Goal: Task Accomplishment & Management: Manage account settings

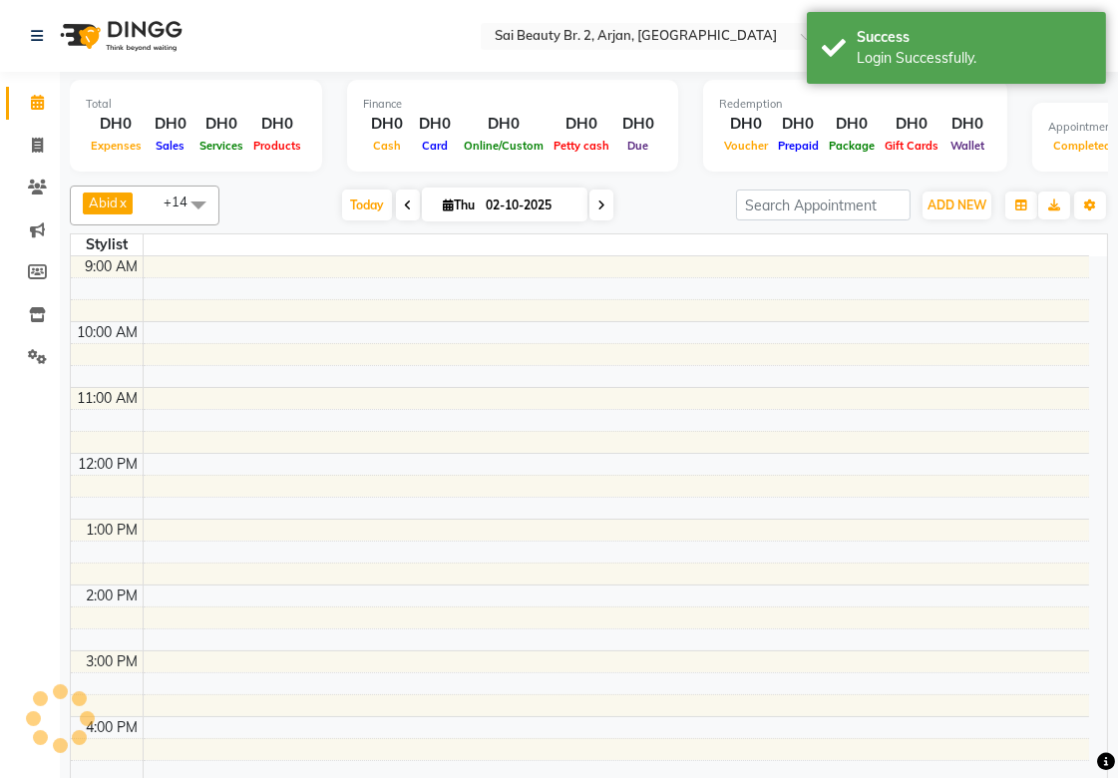
select select "en"
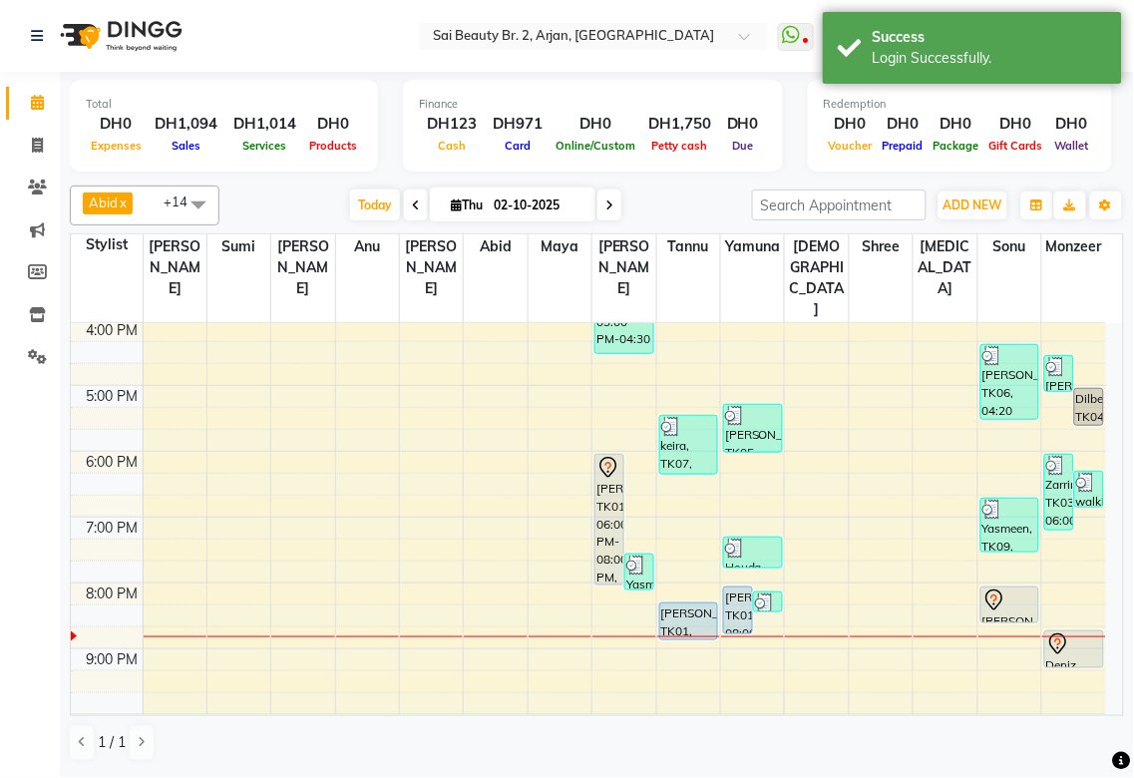
scroll to position [490, 0]
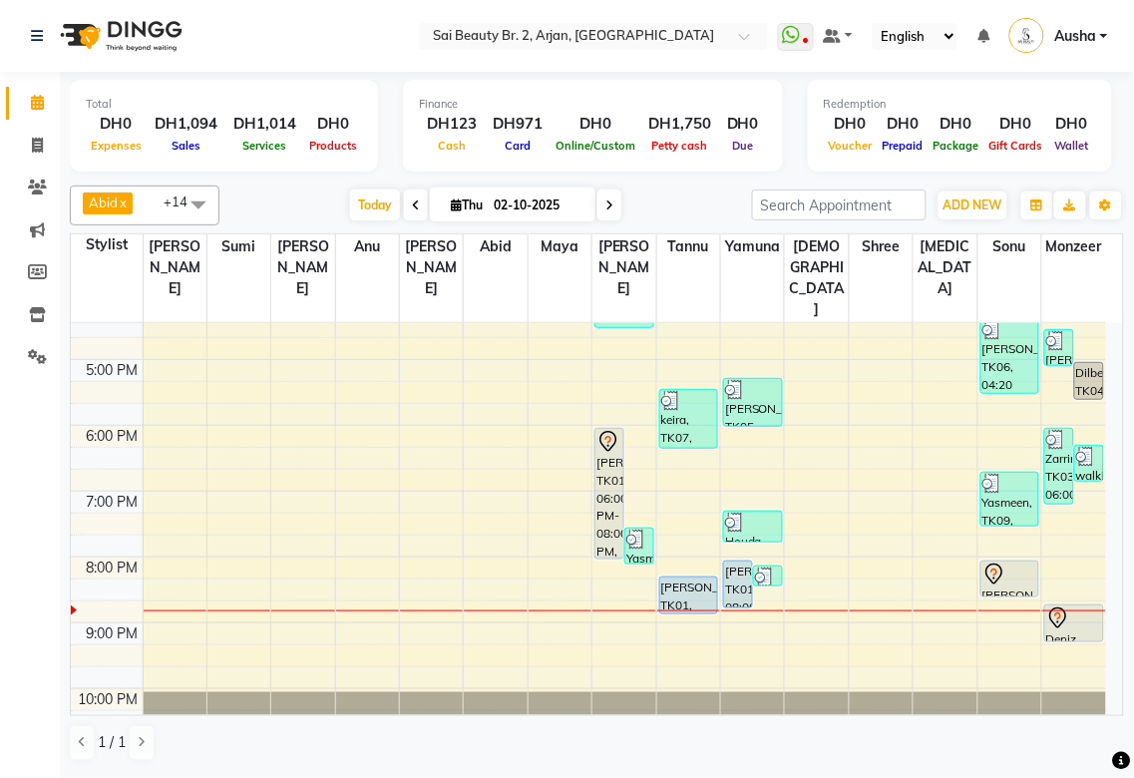
click at [611, 429] on div "[PERSON_NAME], TK01, 06:00 PM-08:00 PM, Hard Gel Full Set" at bounding box center [609, 494] width 28 height 130
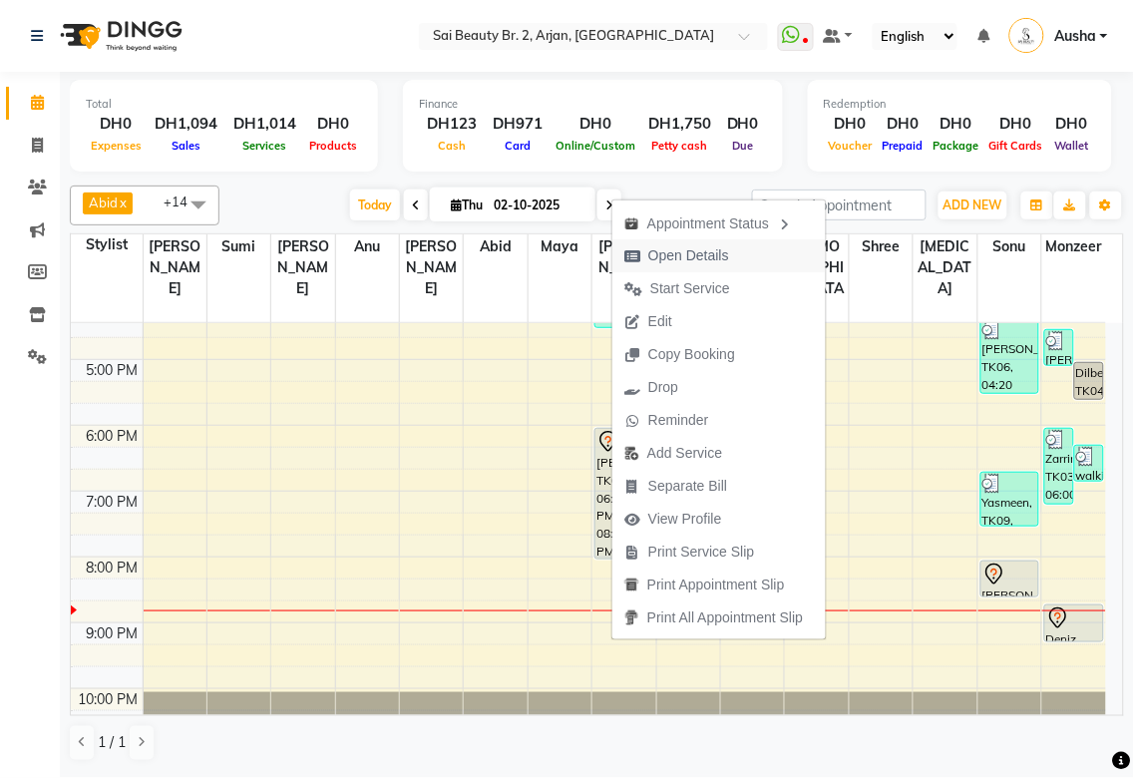
click at [722, 255] on span "Open Details" at bounding box center [688, 255] width 81 height 21
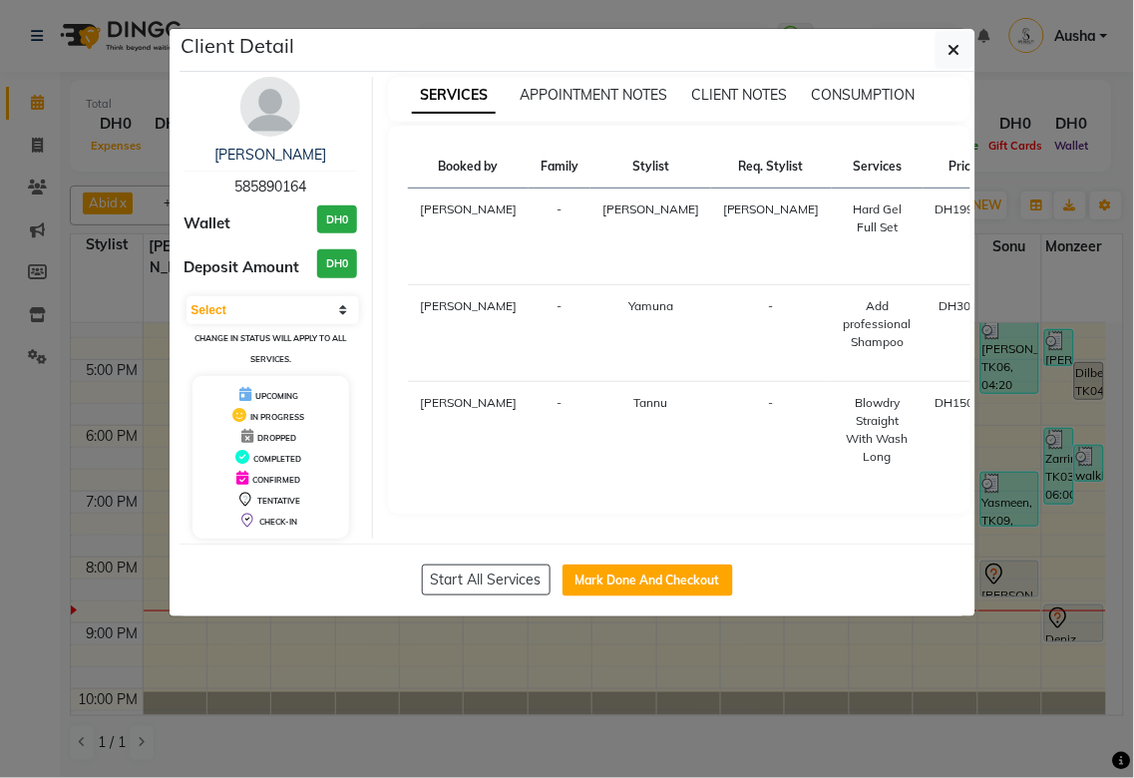
click at [658, 666] on ngb-modal-window "Client Detail [PERSON_NAME] 585890164 Wallet DH0 Deposit Amount DH0 Select IN S…" at bounding box center [567, 389] width 1134 height 778
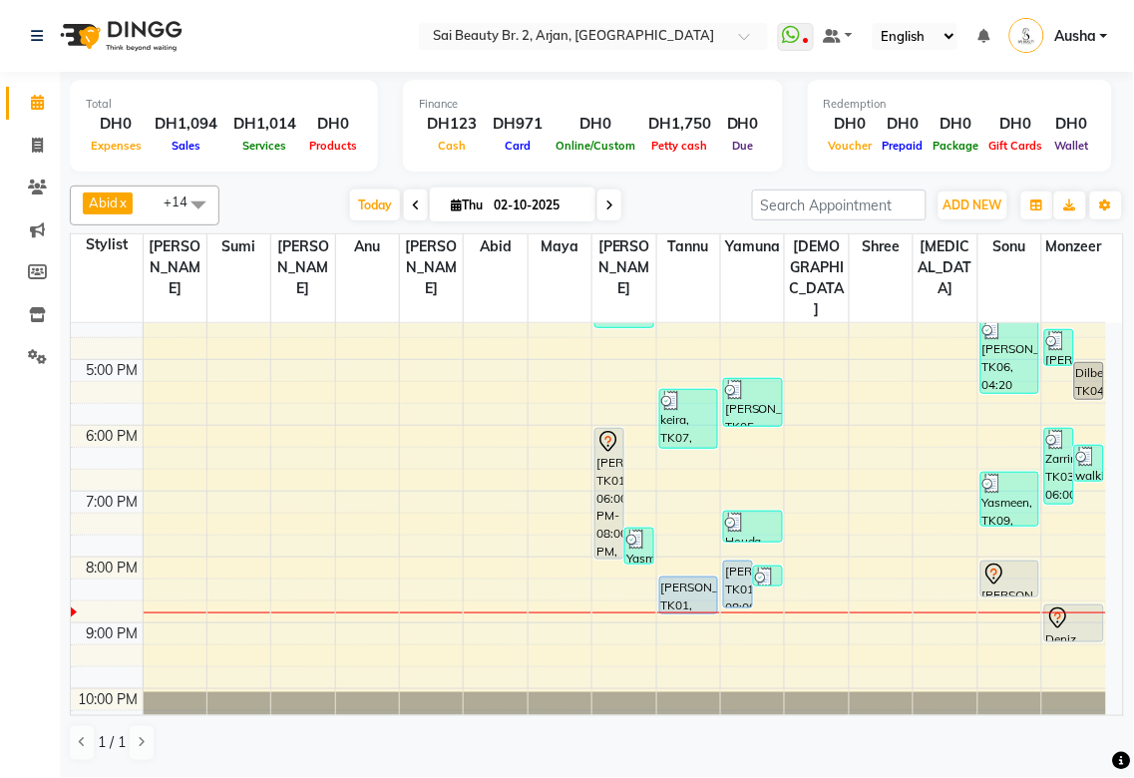
click at [609, 453] on div "[PERSON_NAME], TK01, 06:00 PM-08:00 PM, Hard Gel Full Set" at bounding box center [609, 494] width 28 height 130
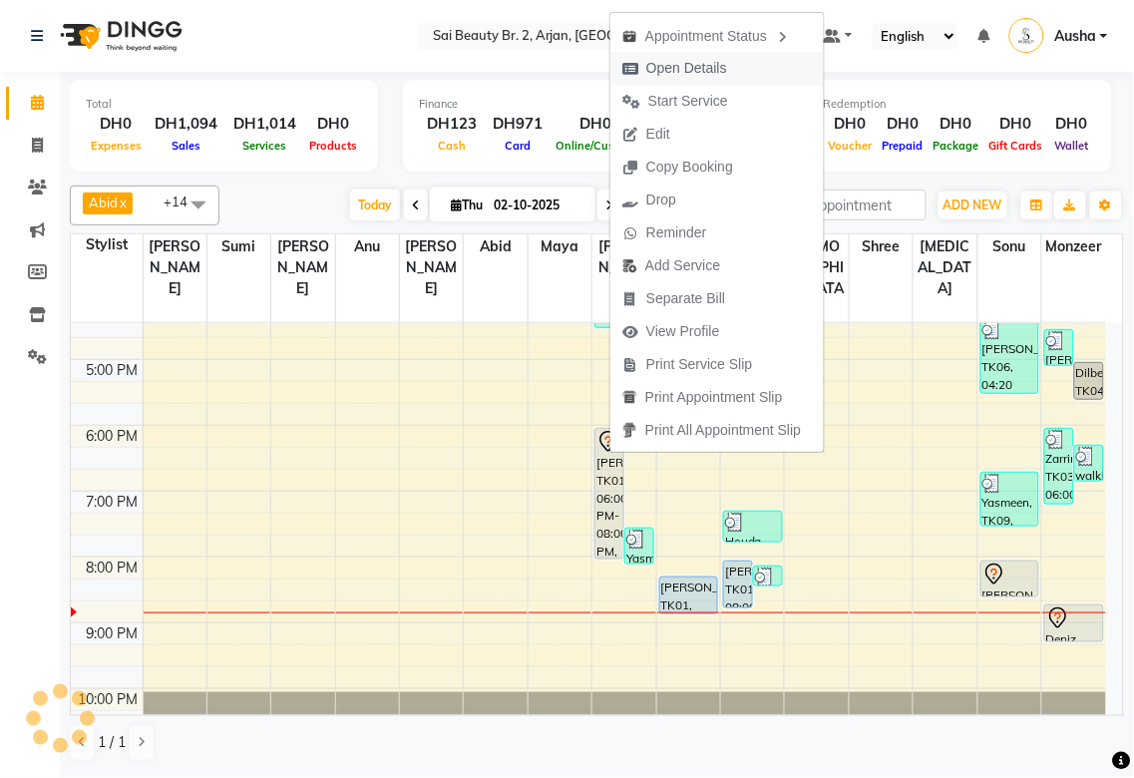
click at [741, 67] on button "Open Details" at bounding box center [716, 68] width 213 height 33
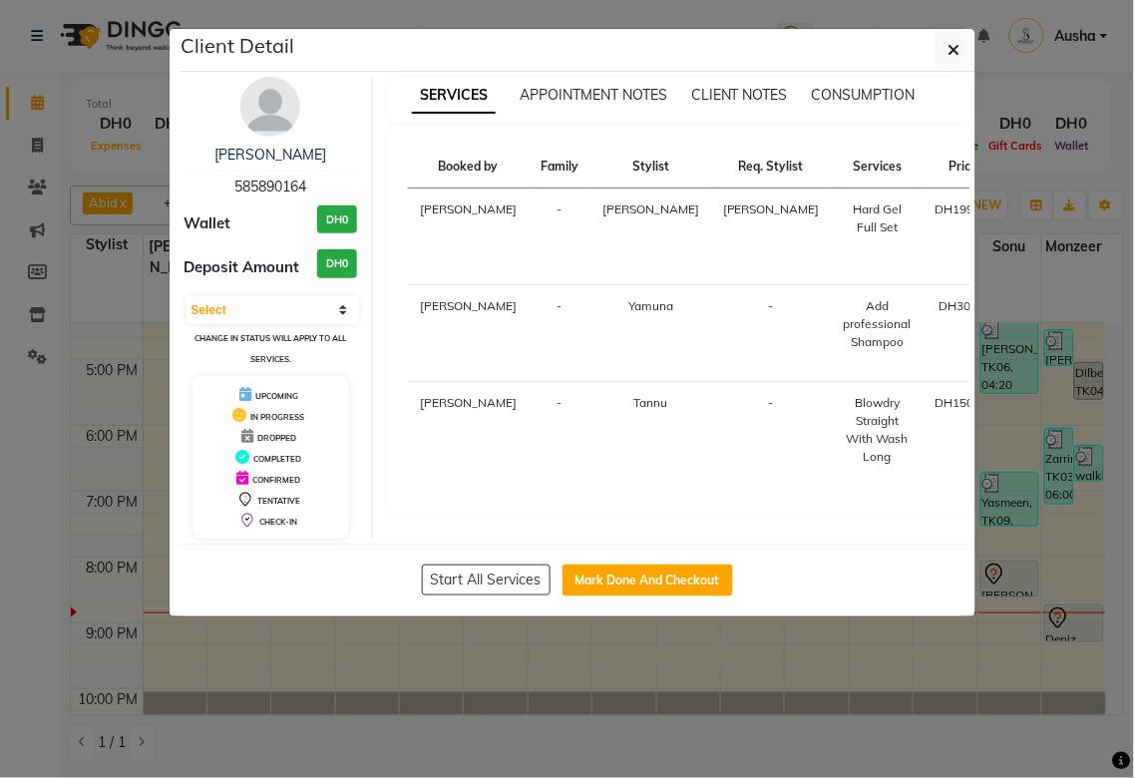
click at [575, 653] on ngb-modal-window "Client Detail [PERSON_NAME] 585890164 Wallet DH0 Deposit Amount DH0 Select IN S…" at bounding box center [567, 389] width 1134 height 778
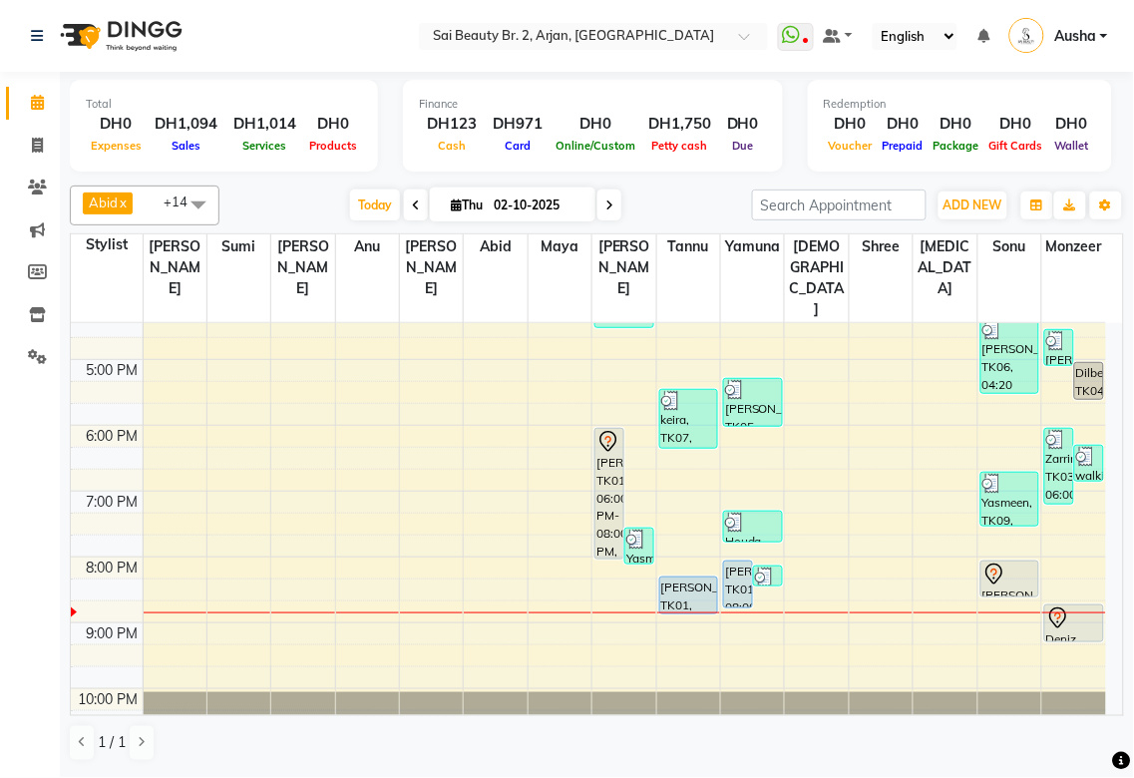
click at [1082, 606] on div at bounding box center [1074, 618] width 56 height 24
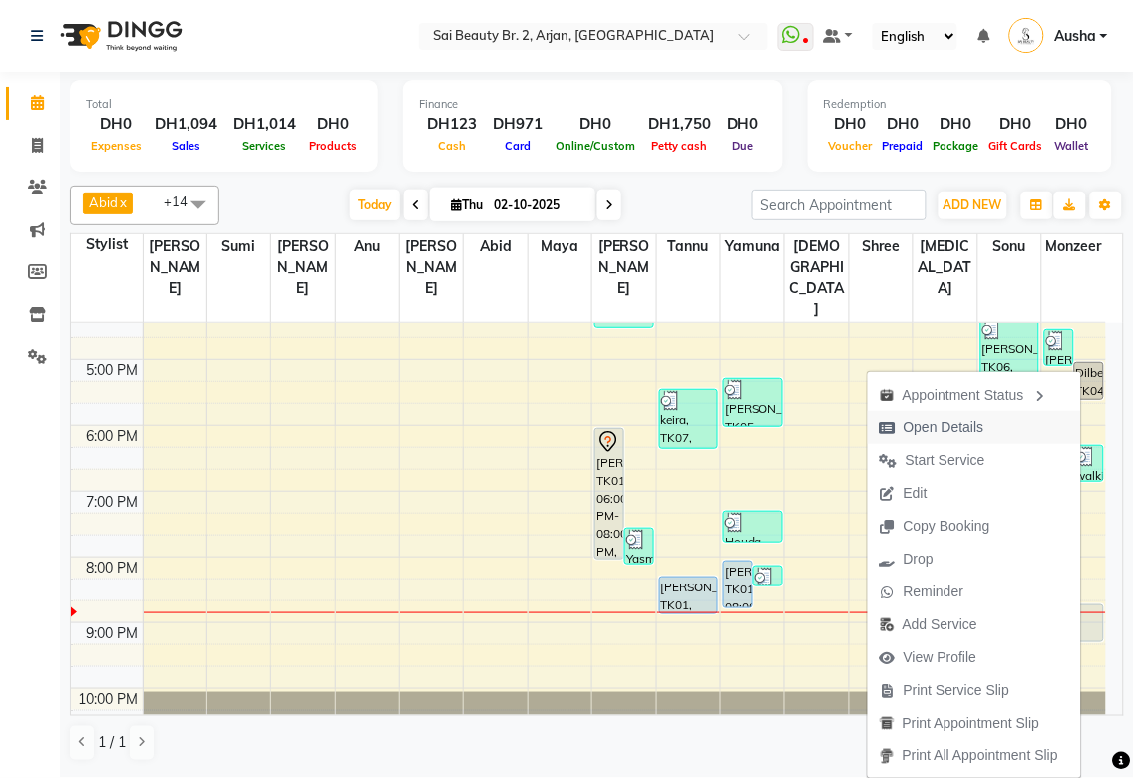
click at [958, 419] on span "Open Details" at bounding box center [943, 427] width 81 height 21
select select "7"
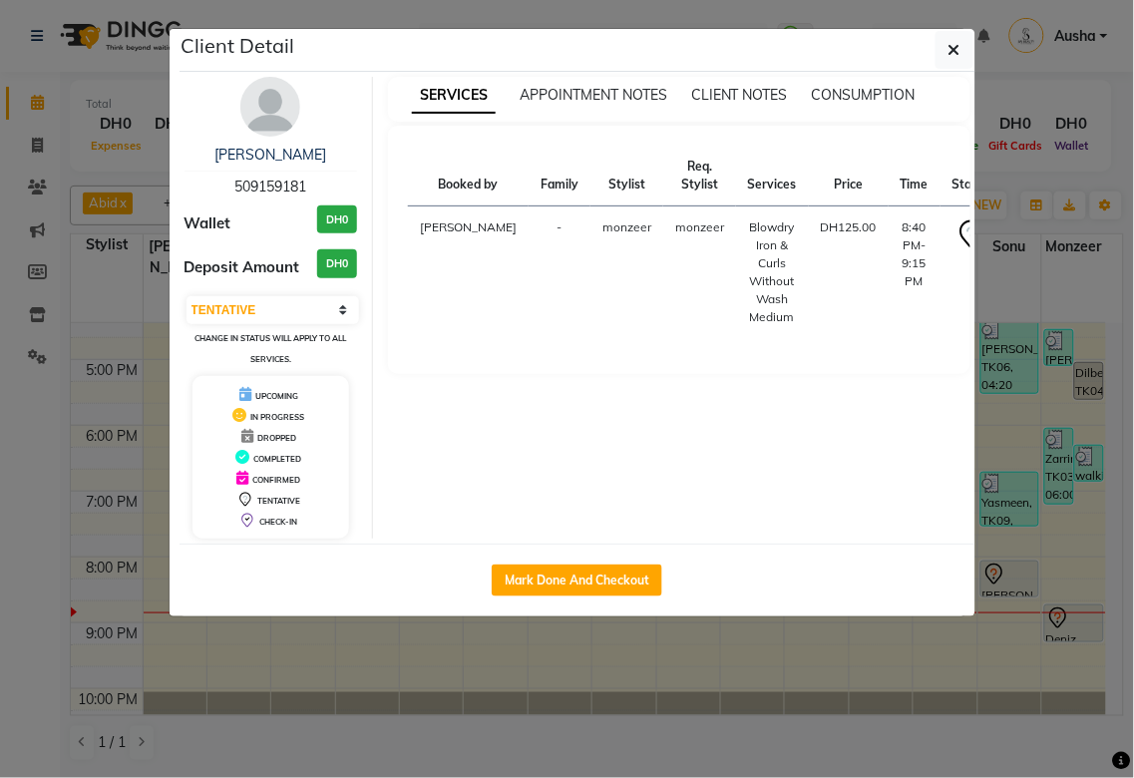
click at [550, 698] on ngb-modal-window "Client Detail Deniz 509159181 Wallet DH0 Deposit Amount DH0 Select IN SERVICE C…" at bounding box center [567, 389] width 1134 height 778
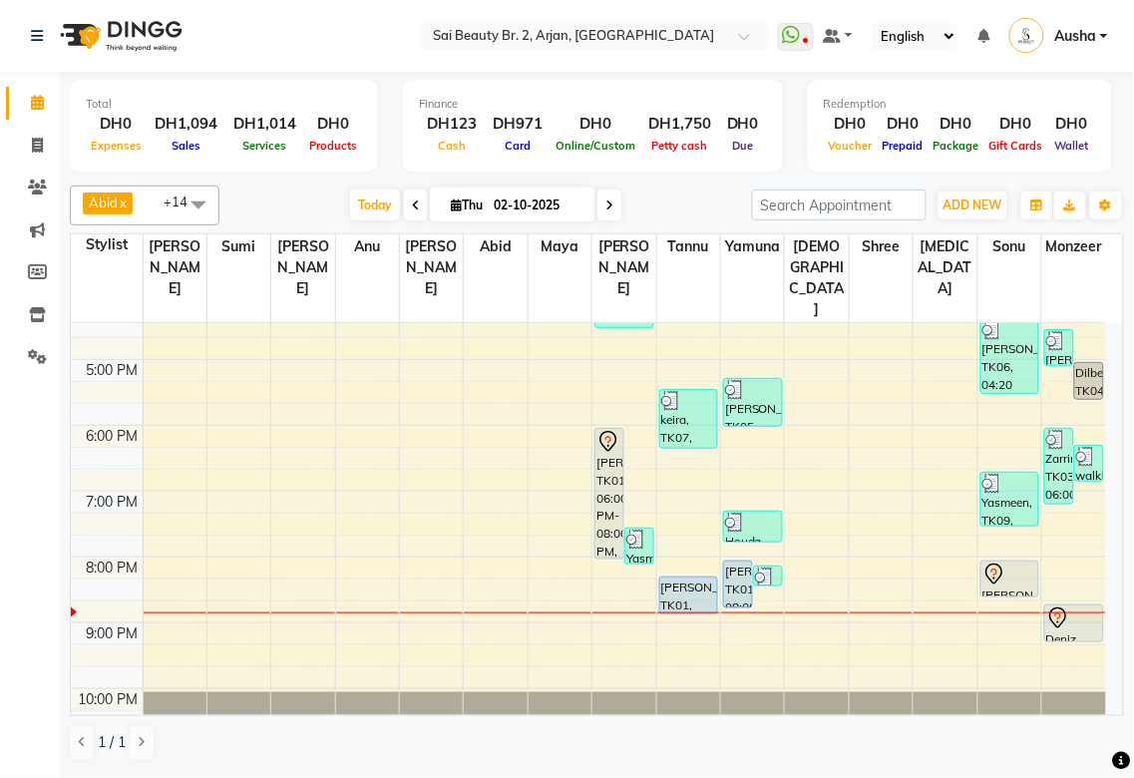
click at [605, 204] on icon at bounding box center [609, 205] width 8 height 12
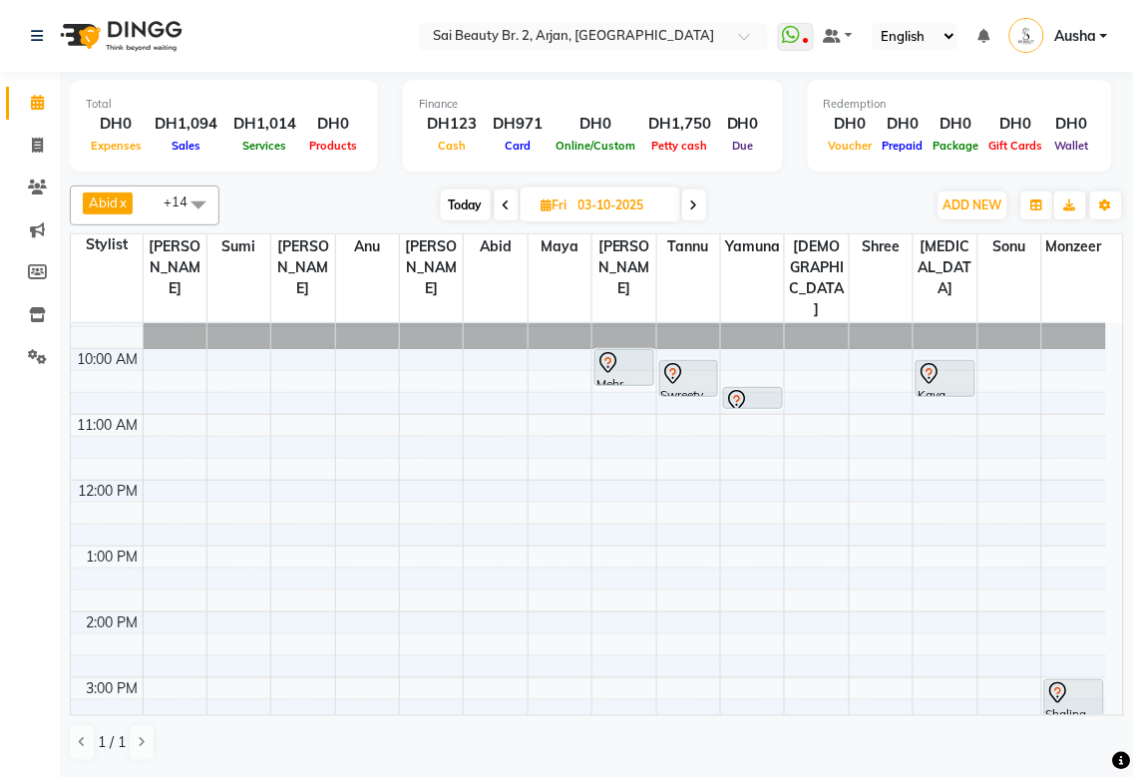
scroll to position [0, 0]
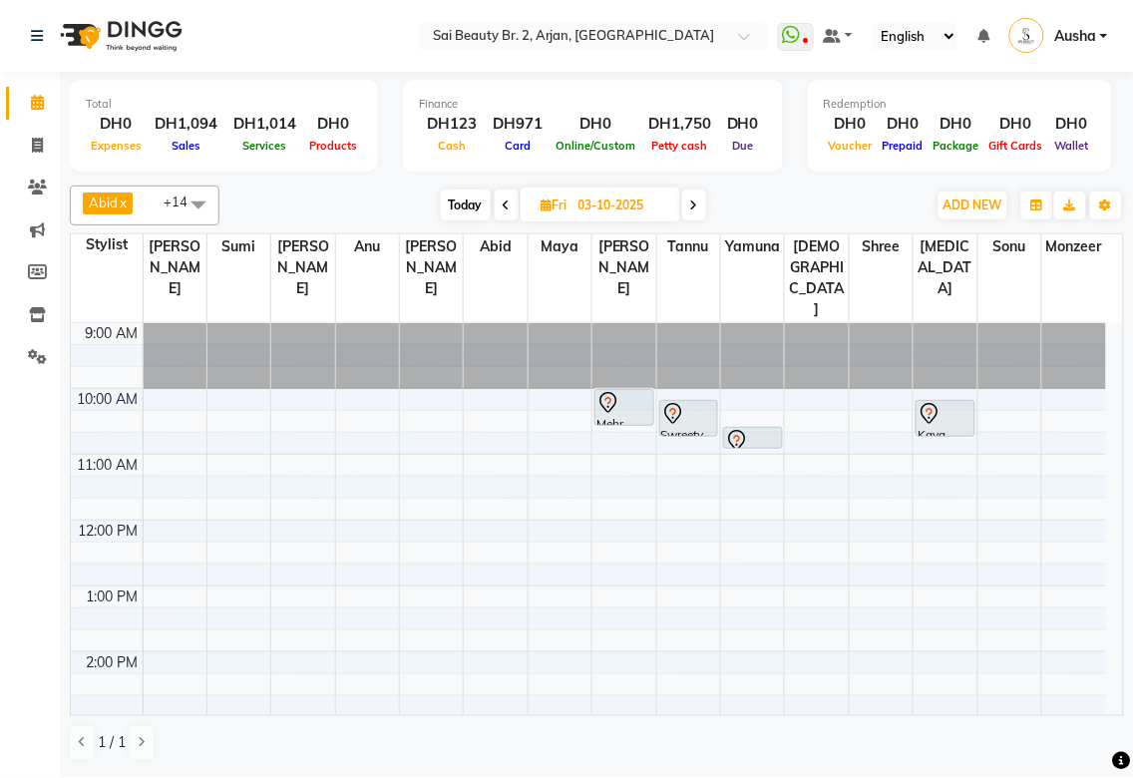
click at [1105, 323] on div at bounding box center [1074, 356] width 64 height 66
click at [506, 209] on icon at bounding box center [507, 205] width 8 height 12
type input "02-10-2025"
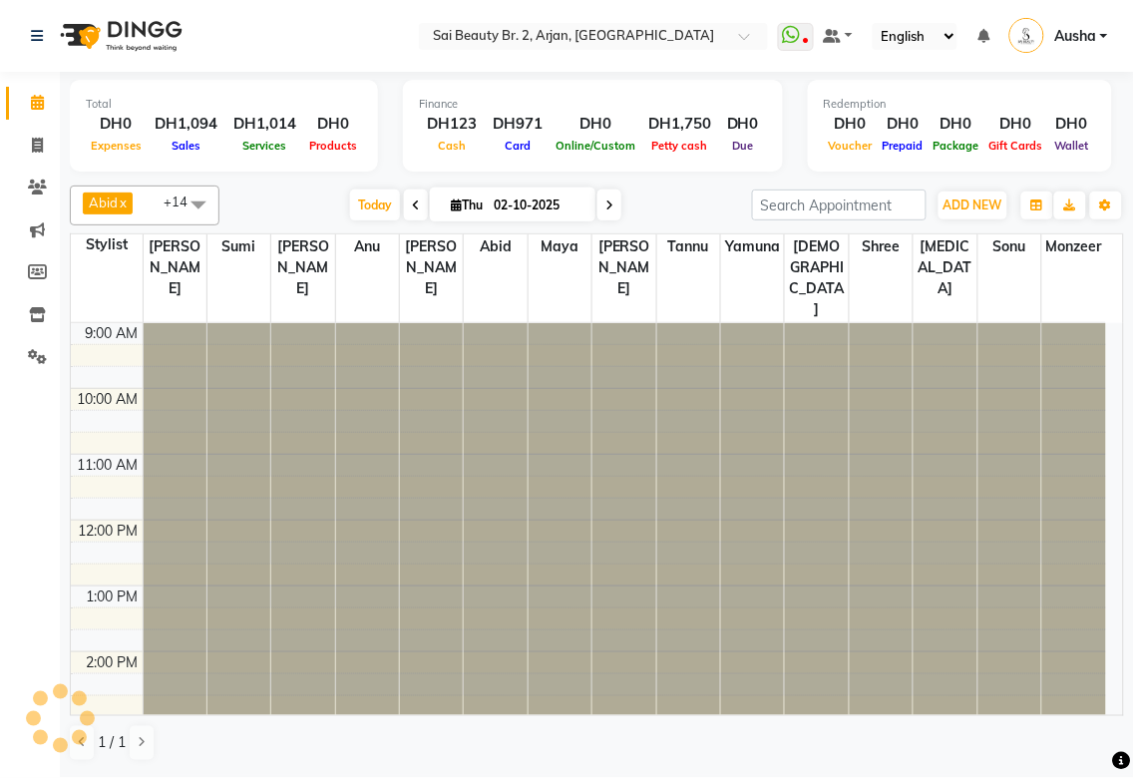
scroll to position [490, 0]
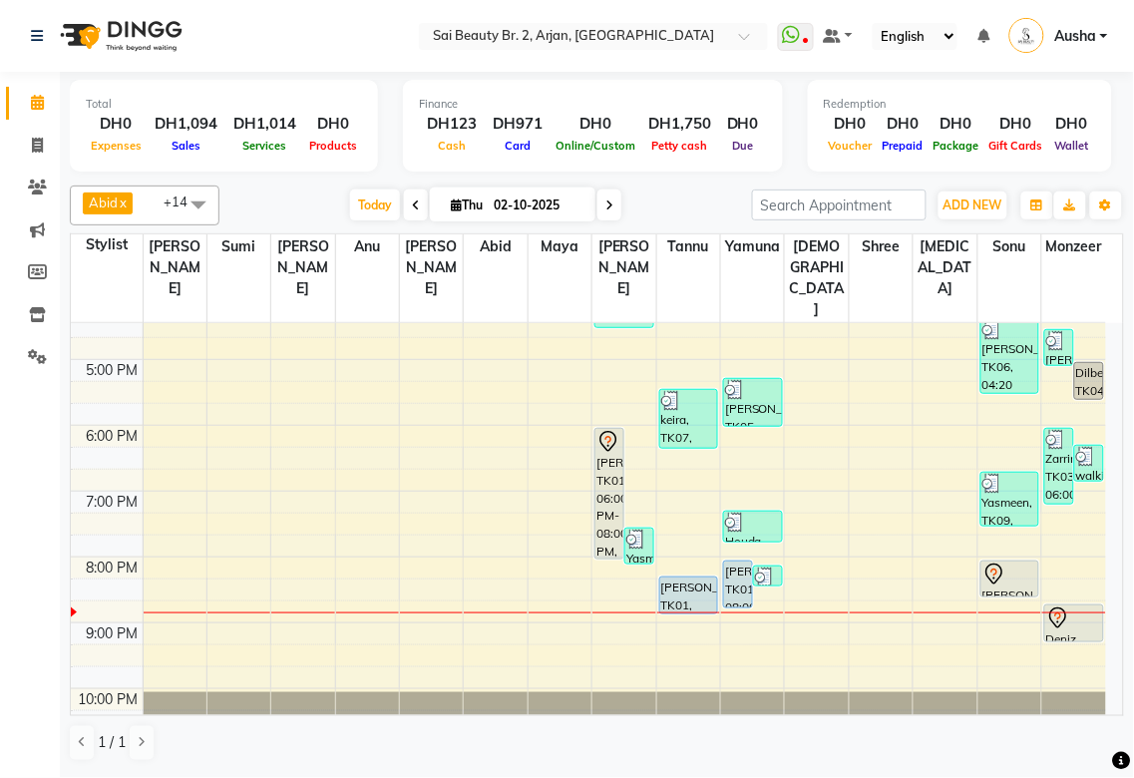
click at [993, 562] on icon at bounding box center [994, 574] width 24 height 24
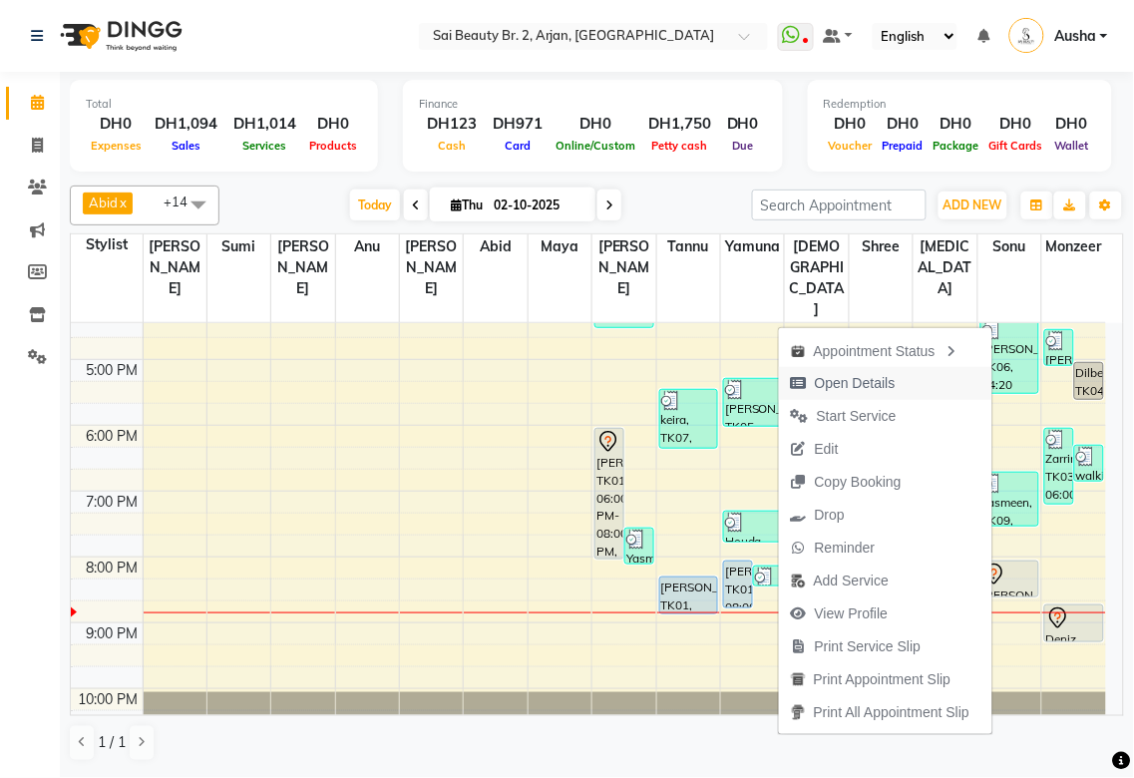
click at [869, 379] on span "Open Details" at bounding box center [855, 383] width 81 height 21
select select "7"
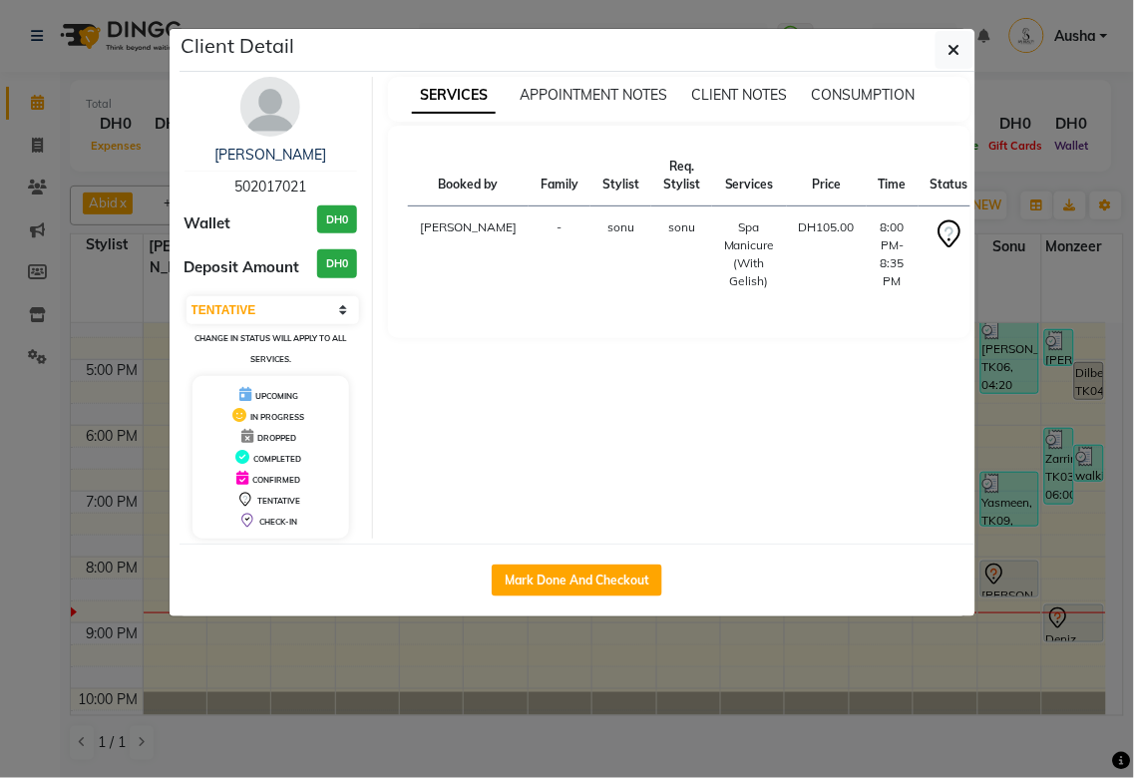
click at [646, 733] on ngb-modal-window "Client Detail [PERSON_NAME] 502017021 Wallet DH0 Deposit Amount DH0 Select IN S…" at bounding box center [567, 389] width 1134 height 778
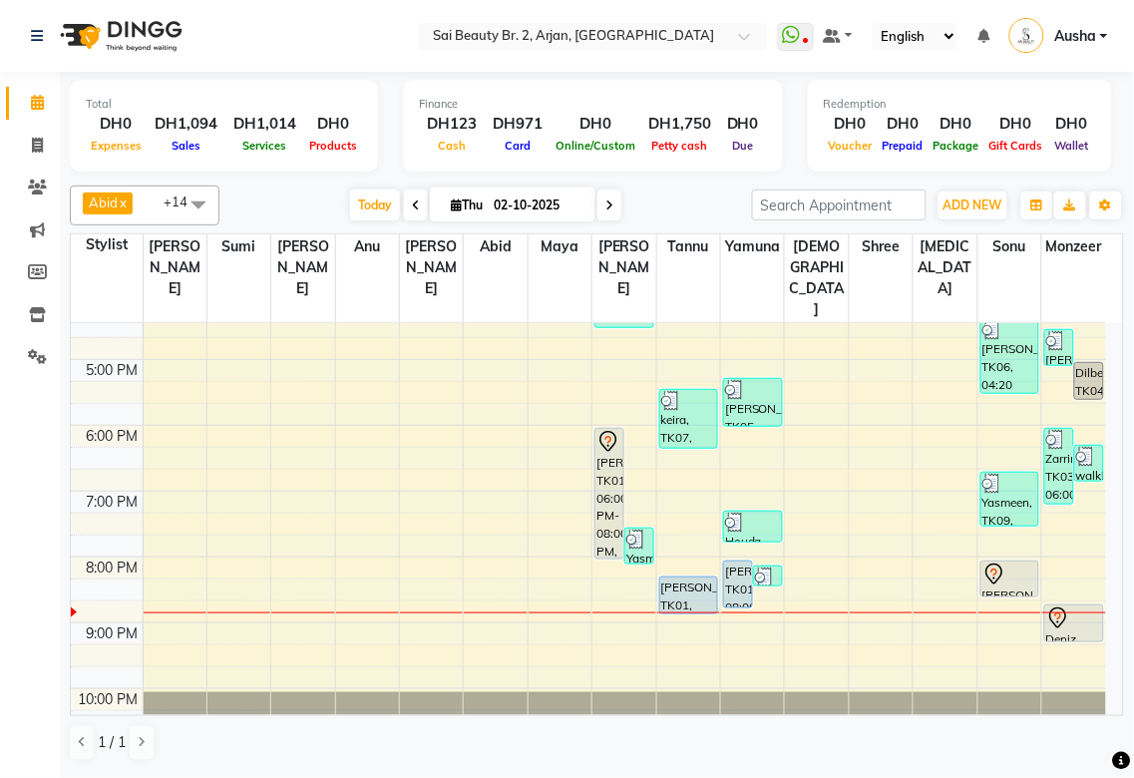
click at [606, 206] on icon at bounding box center [609, 205] width 8 height 12
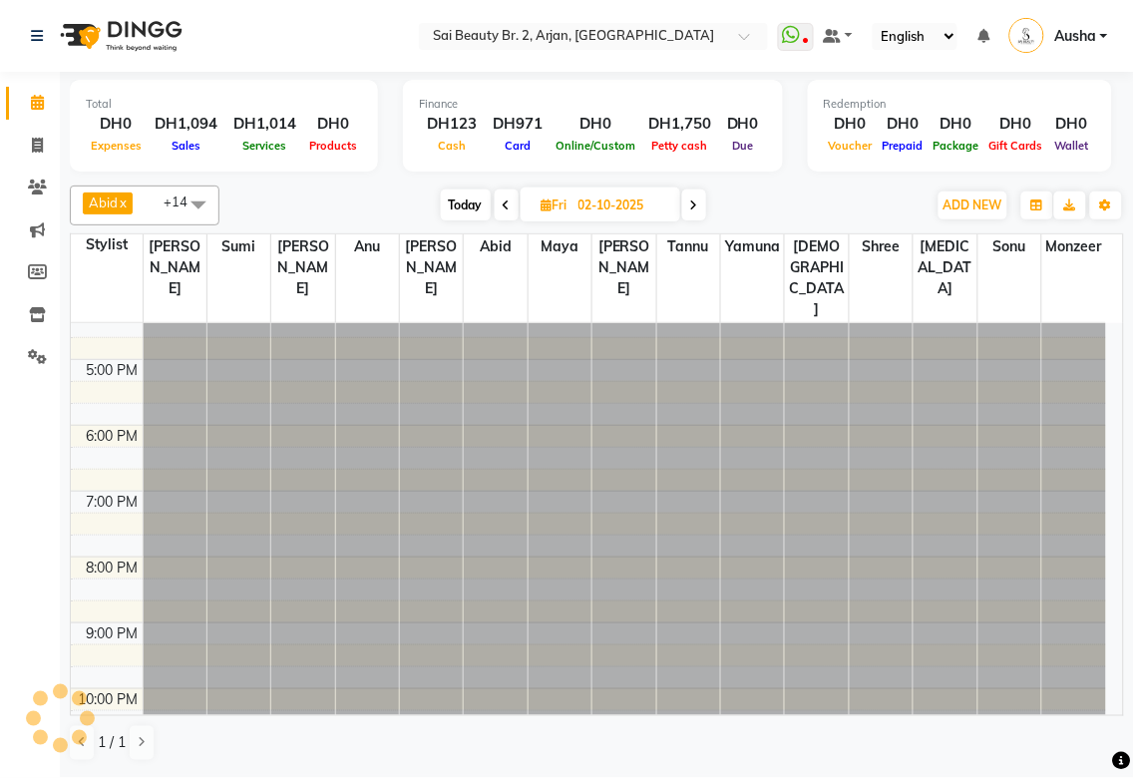
type input "03-10-2025"
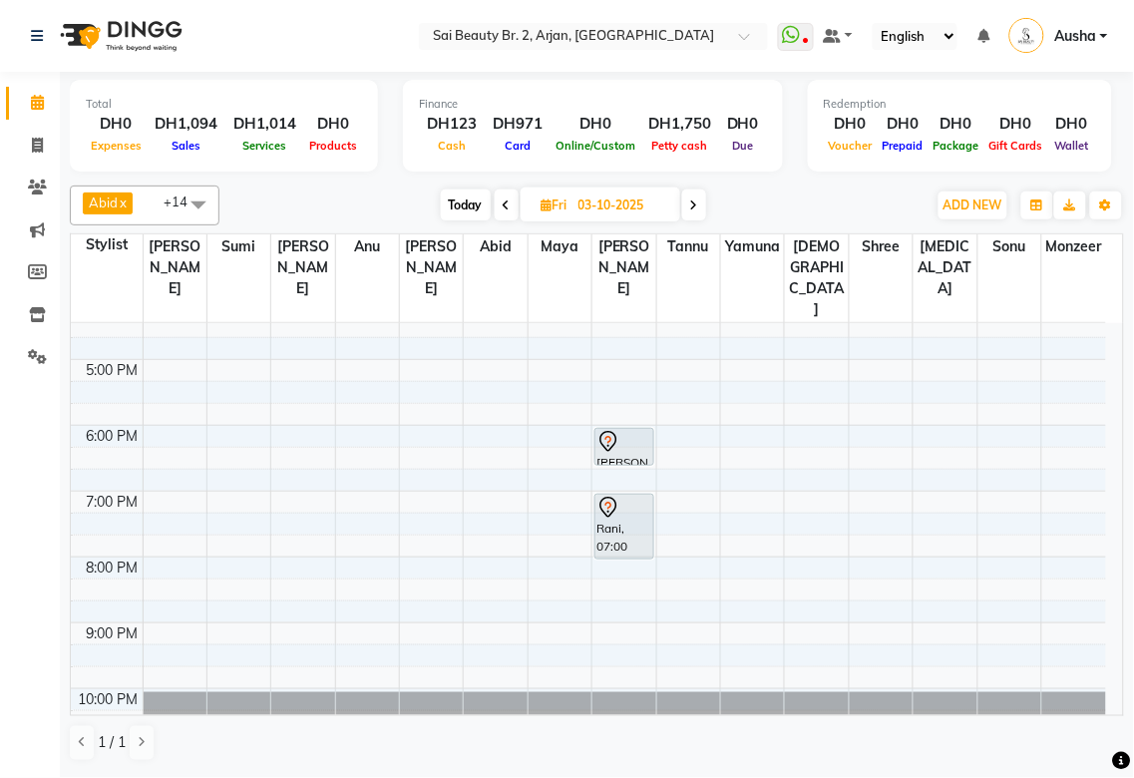
click at [626, 496] on div at bounding box center [624, 508] width 56 height 24
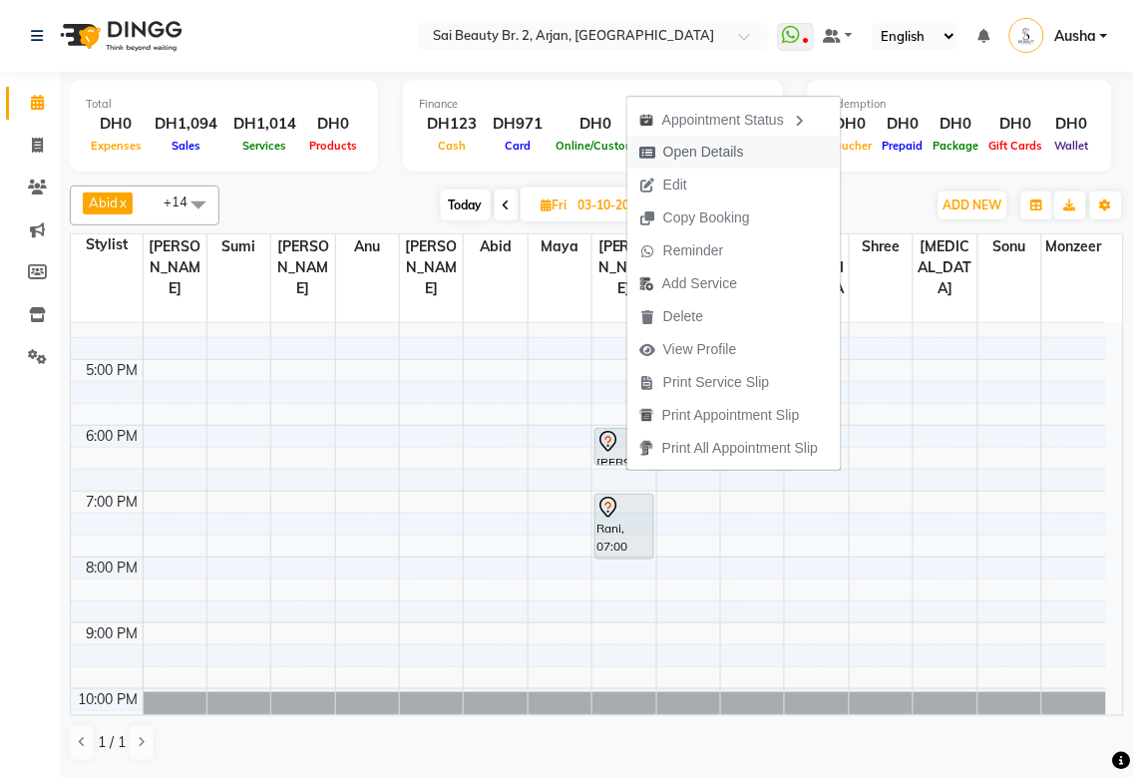
click at [723, 153] on span "Open Details" at bounding box center [703, 152] width 81 height 21
select select "7"
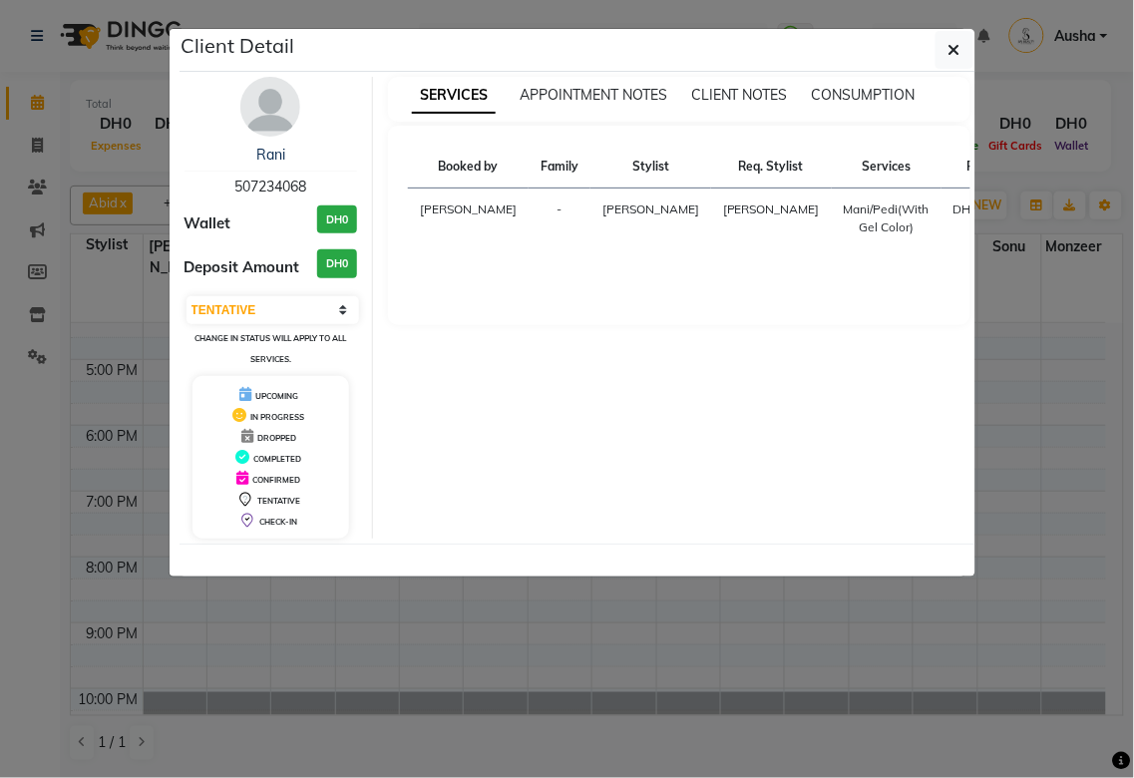
click at [726, 674] on ngb-modal-window "Client Detail Rani 507234068 Wallet DH0 Deposit Amount DH0 Select CONFIRMED TEN…" at bounding box center [567, 389] width 1134 height 778
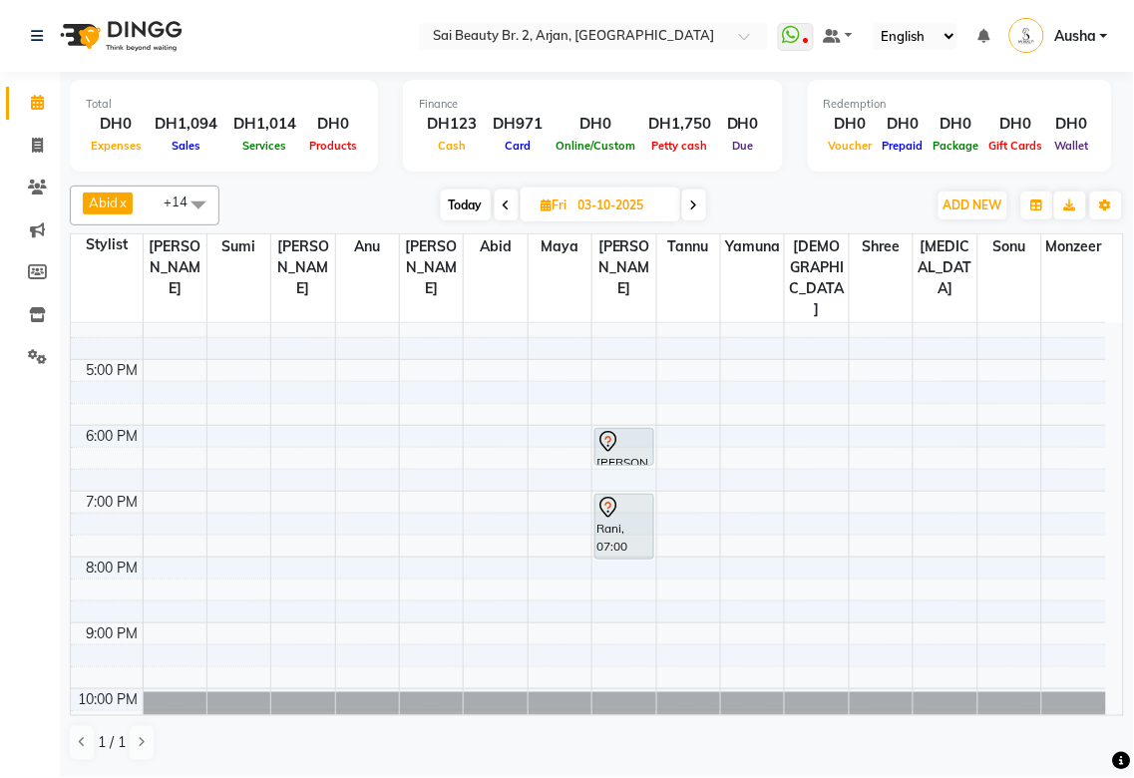
click at [1104, 35] on link "Ausha" at bounding box center [1058, 36] width 99 height 33
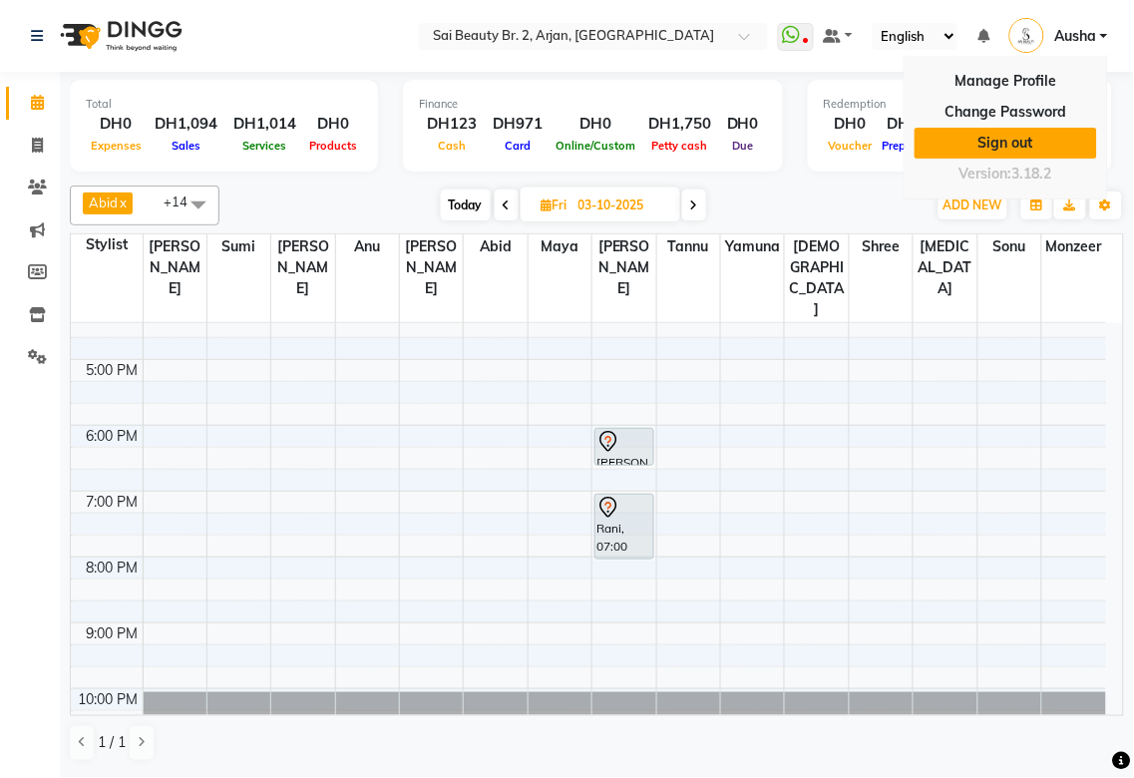
click at [1021, 140] on link "Sign out" at bounding box center [1005, 143] width 182 height 31
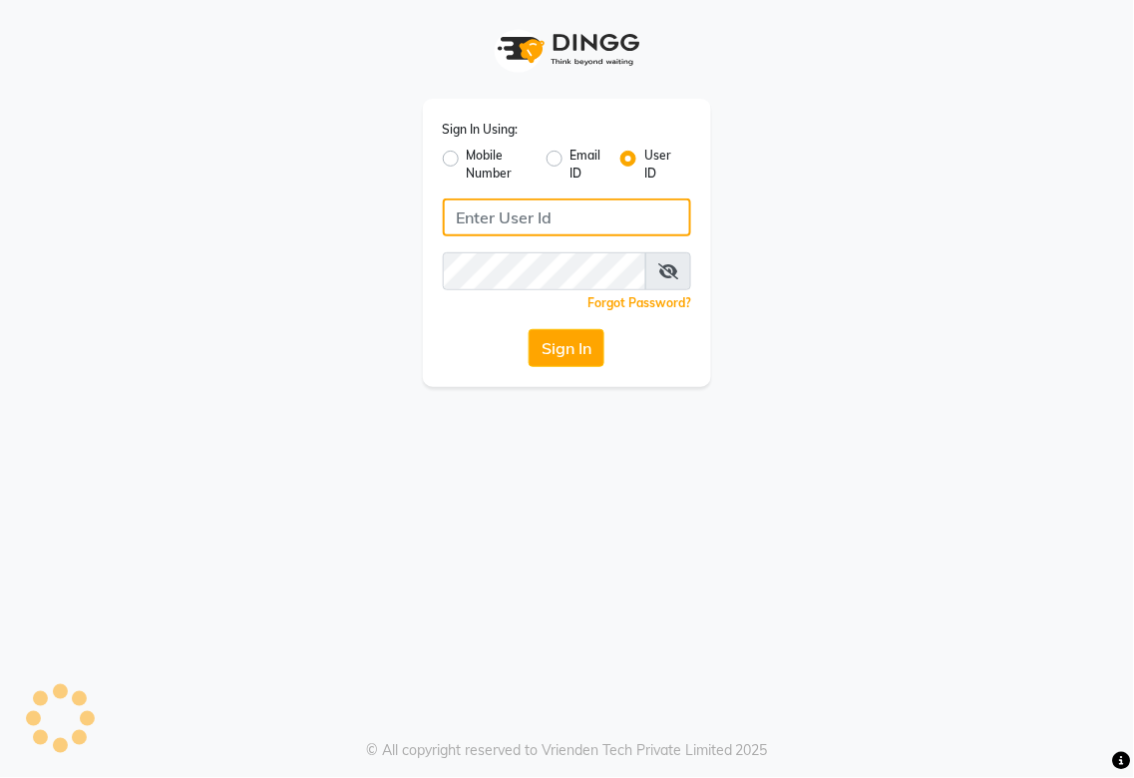
type input "[EMAIL_ADDRESS][DOMAIN_NAME]"
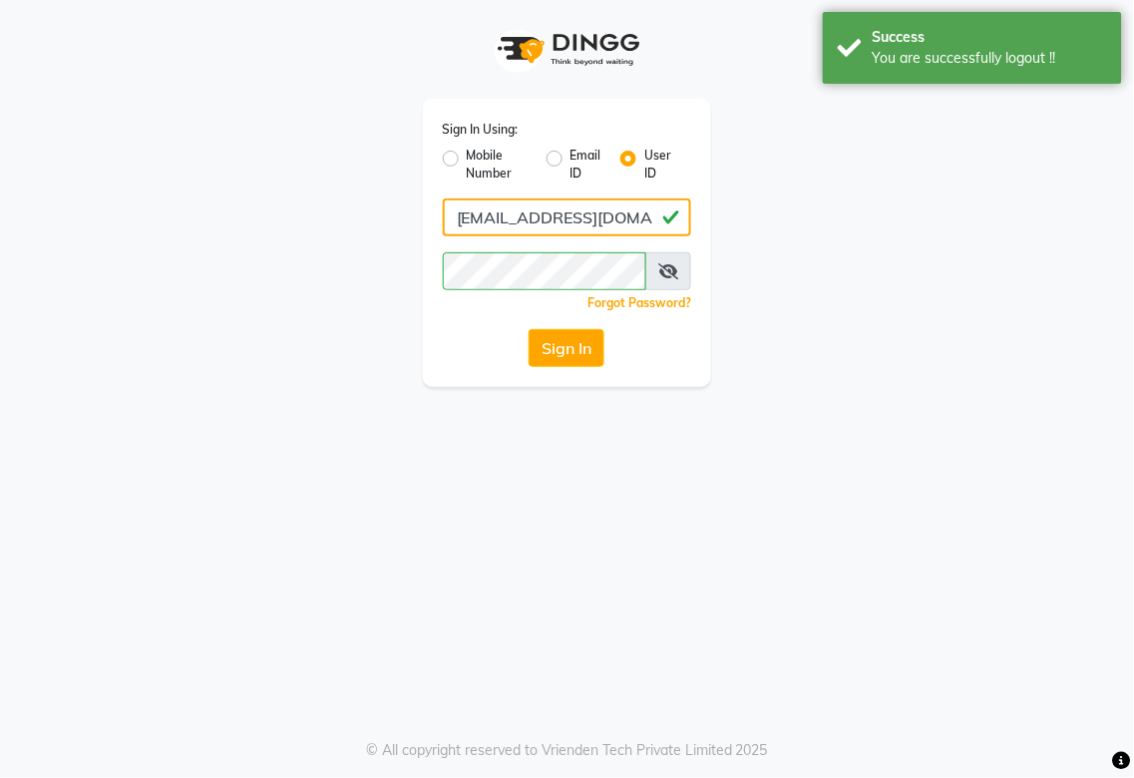
click at [640, 211] on input "[EMAIL_ADDRESS][DOMAIN_NAME]" at bounding box center [567, 217] width 249 height 38
click at [579, 332] on button "Sign In" at bounding box center [567, 348] width 76 height 38
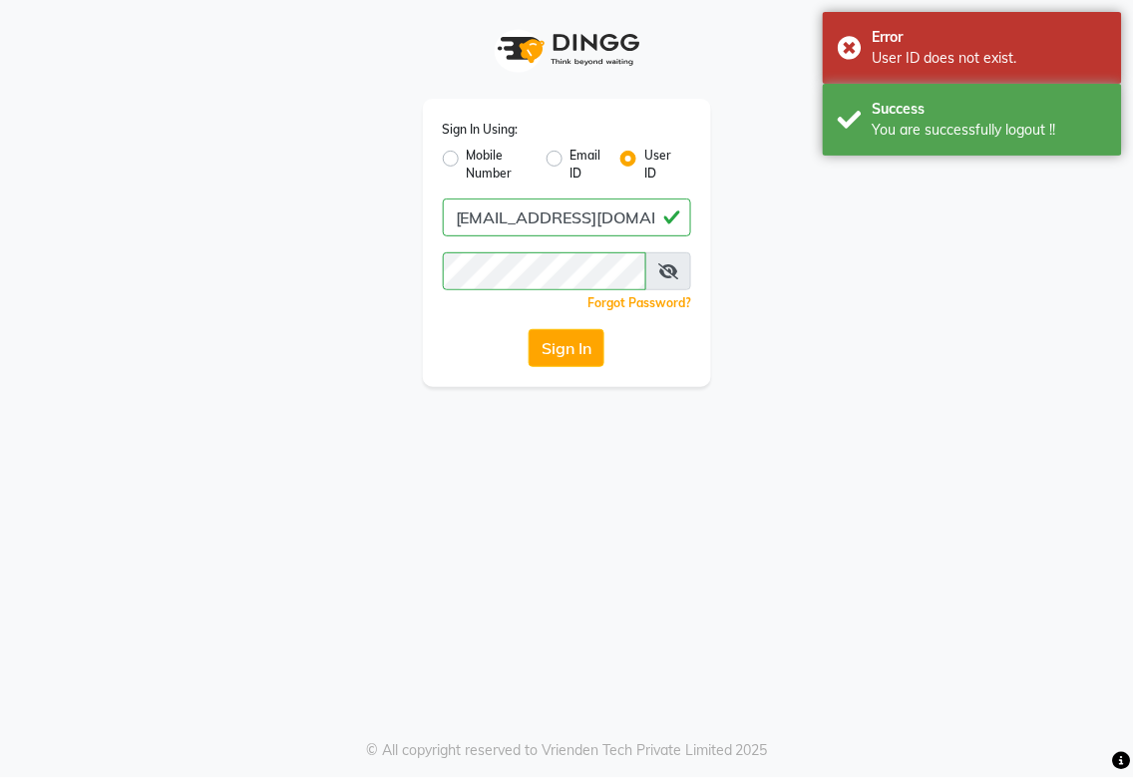
click at [570, 157] on label "Email ID" at bounding box center [587, 165] width 34 height 36
click at [570, 157] on input "Email ID" at bounding box center [576, 153] width 13 height 13
radio input "true"
radio input "false"
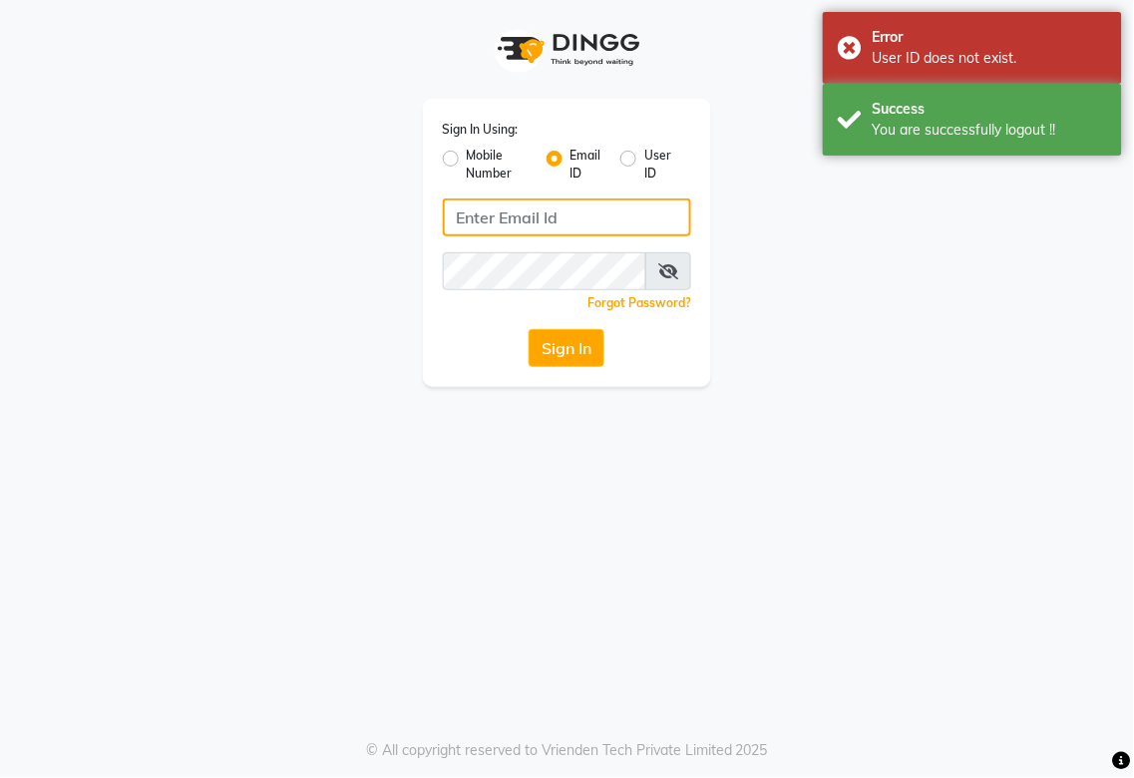
click at [616, 214] on input "Username" at bounding box center [567, 217] width 249 height 38
click at [614, 213] on input "Username" at bounding box center [567, 217] width 249 height 38
type input "[EMAIL_ADDRESS][DOMAIN_NAME]"
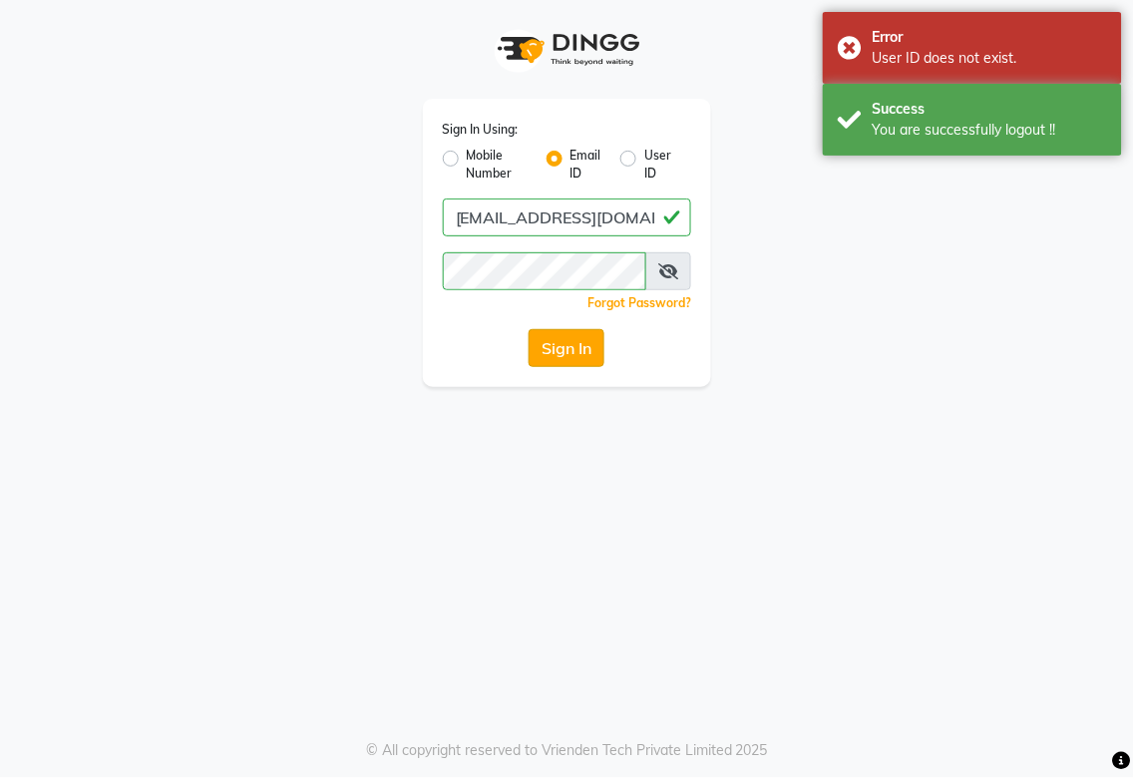
click at [568, 344] on button "Sign In" at bounding box center [567, 348] width 76 height 38
